Goal: Find contact information: Find contact information

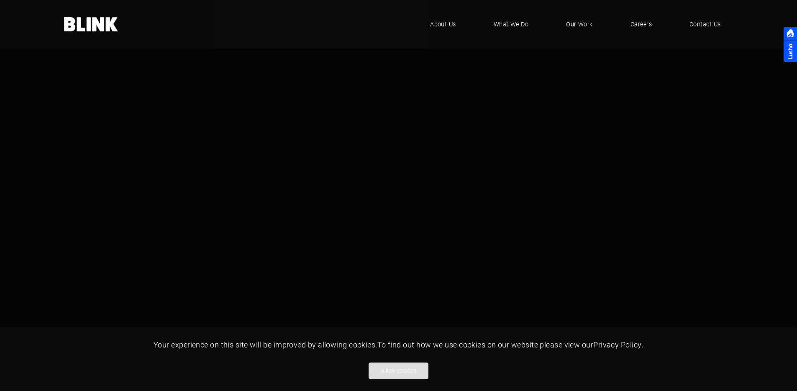
click at [388, 370] on button "Allow cookies" at bounding box center [398, 370] width 60 height 17
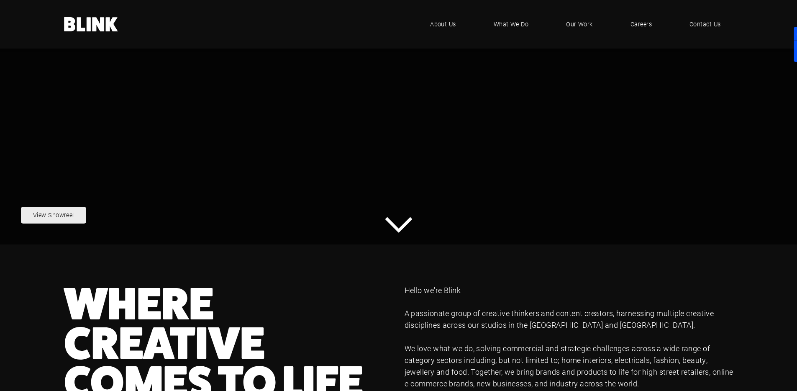
scroll to position [239, 0]
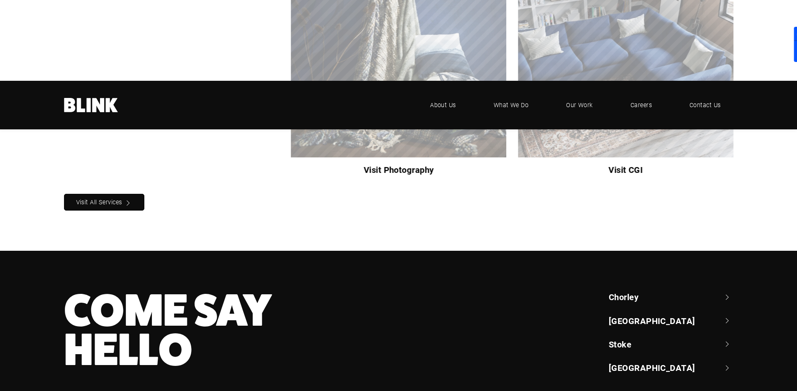
scroll to position [922, 0]
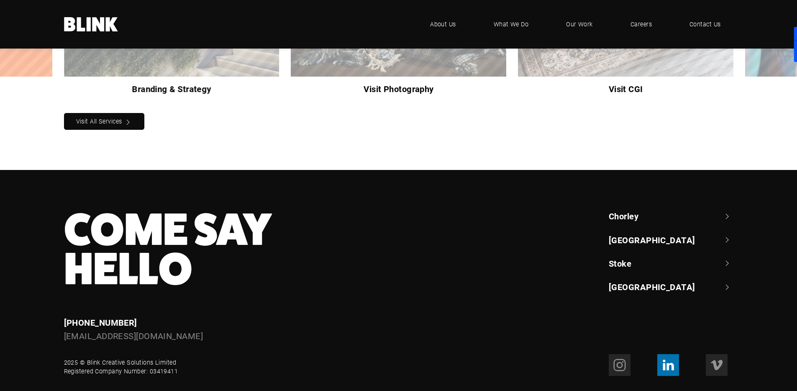
click at [671, 358] on icon at bounding box center [667, 364] width 13 height 13
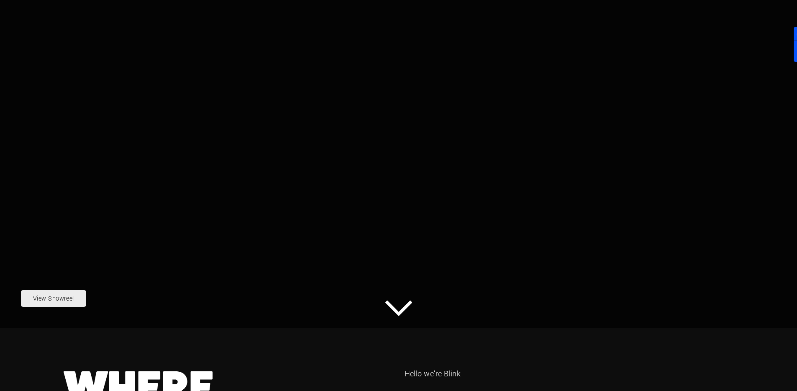
scroll to position [0, 0]
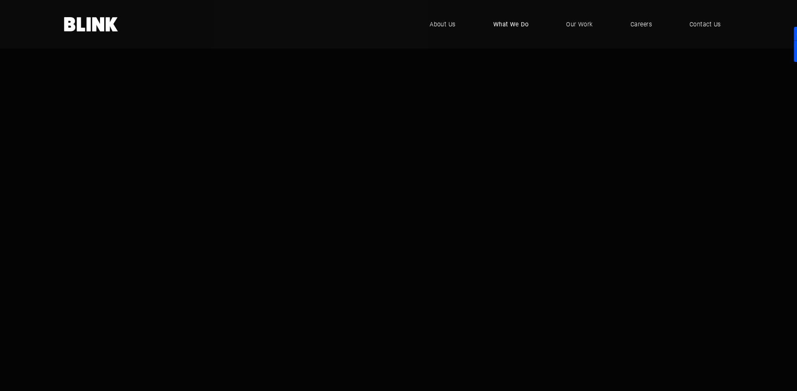
click at [518, 24] on span "What We Do" at bounding box center [511, 24] width 36 height 9
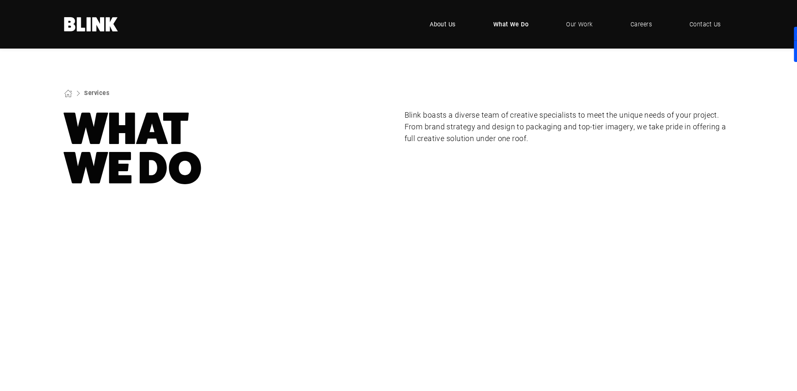
click at [449, 23] on span "About Us" at bounding box center [442, 24] width 26 height 9
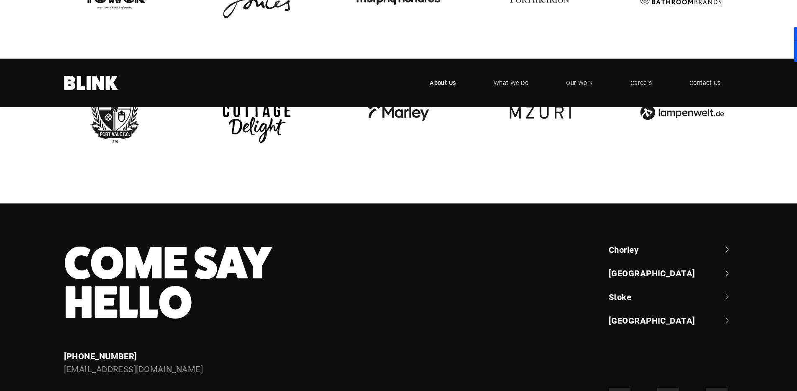
scroll to position [2061, 0]
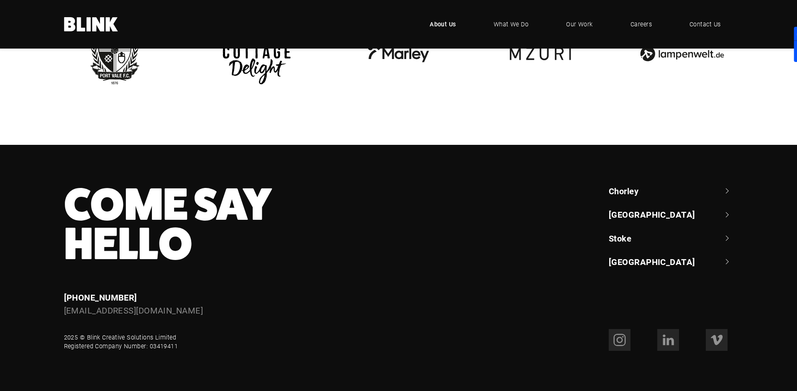
drag, startPoint x: 182, startPoint y: 335, endPoint x: 109, endPoint y: 337, distance: 72.8
click at [109, 337] on div "2025 © Blink Creative Solutions Limited Registered Company Number: 03419411" at bounding box center [256, 340] width 409 height 22
drag, startPoint x: 187, startPoint y: 345, endPoint x: 63, endPoint y: 345, distance: 124.6
click at [63, 345] on div "2025 © Blink Creative Solutions Limited Registered Company Number: 03419411" at bounding box center [256, 340] width 409 height 22
copy div "Registered Company Number: 03419411"
